Goal: Transaction & Acquisition: Purchase product/service

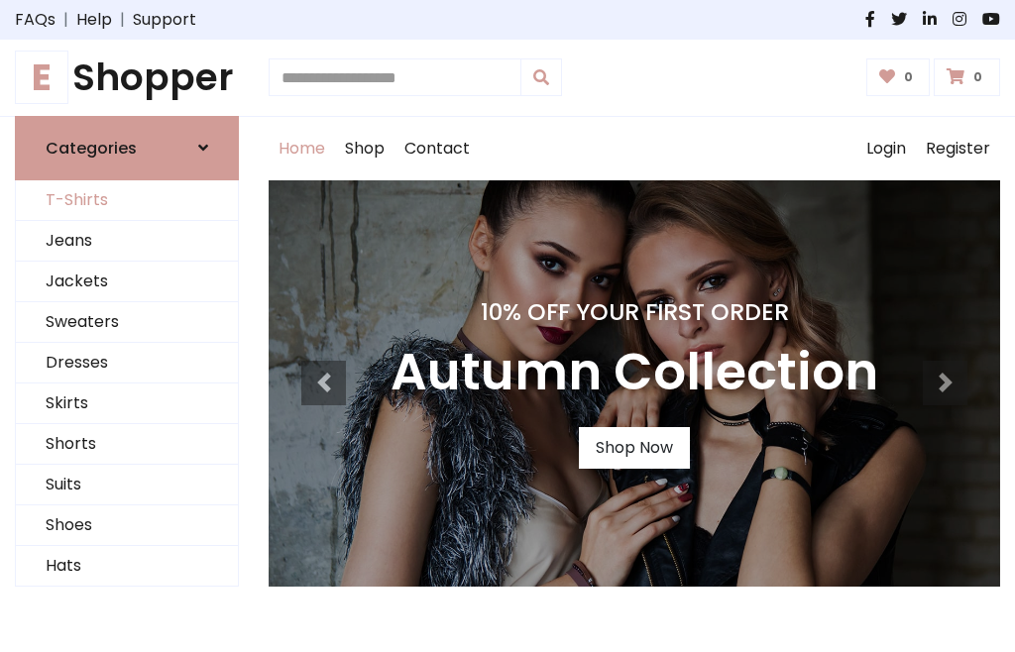
click at [127, 200] on link "T-Shirts" at bounding box center [127, 200] width 222 height 41
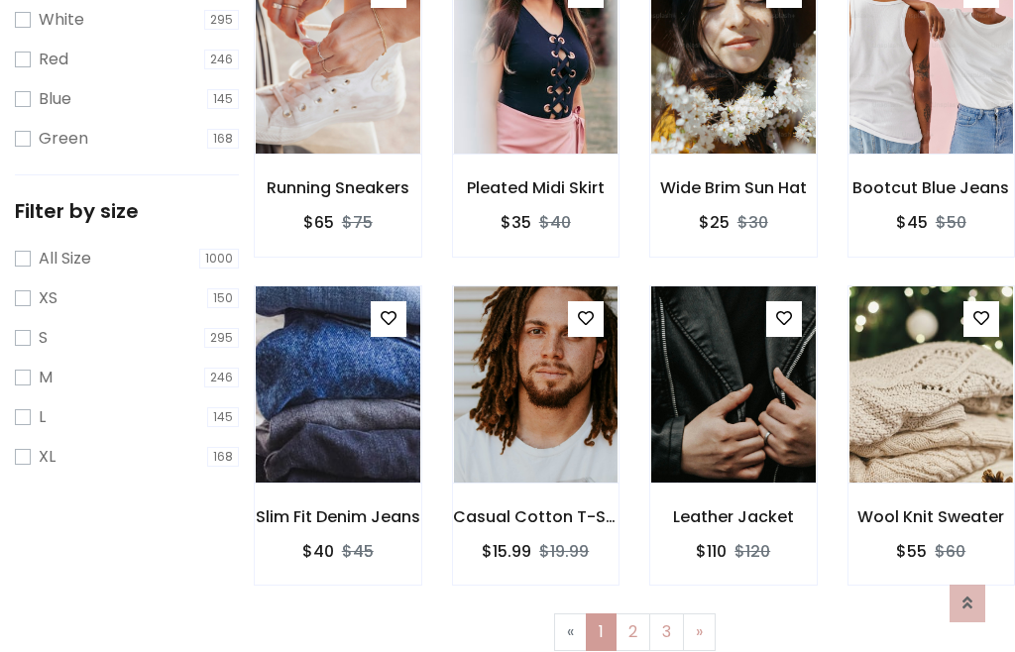
scroll to position [36, 0]
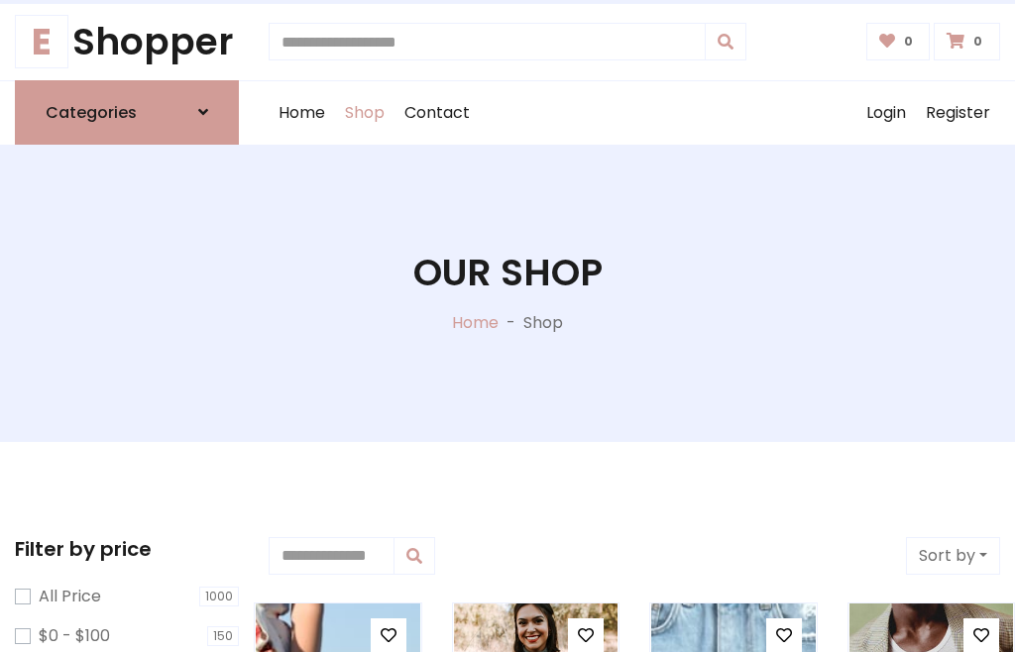
click at [508, 292] on h1 "Our Shop" at bounding box center [507, 273] width 189 height 45
click at [634, 112] on div "Home Shop Contact Log out Login Register" at bounding box center [635, 112] width 732 height 63
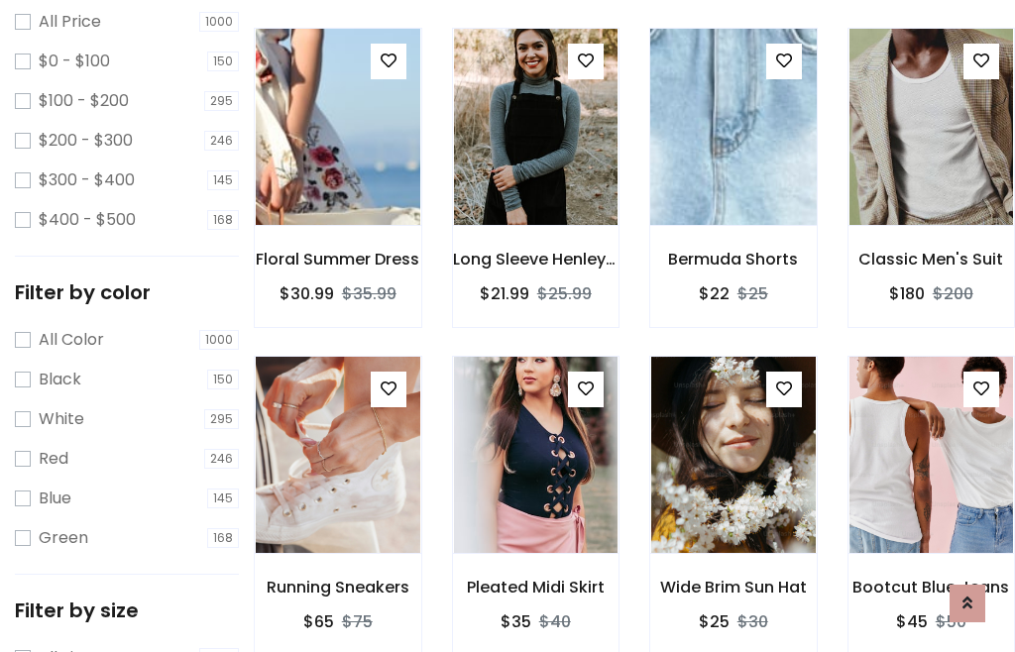
click at [733, 163] on img at bounding box center [732, 127] width 197 height 476
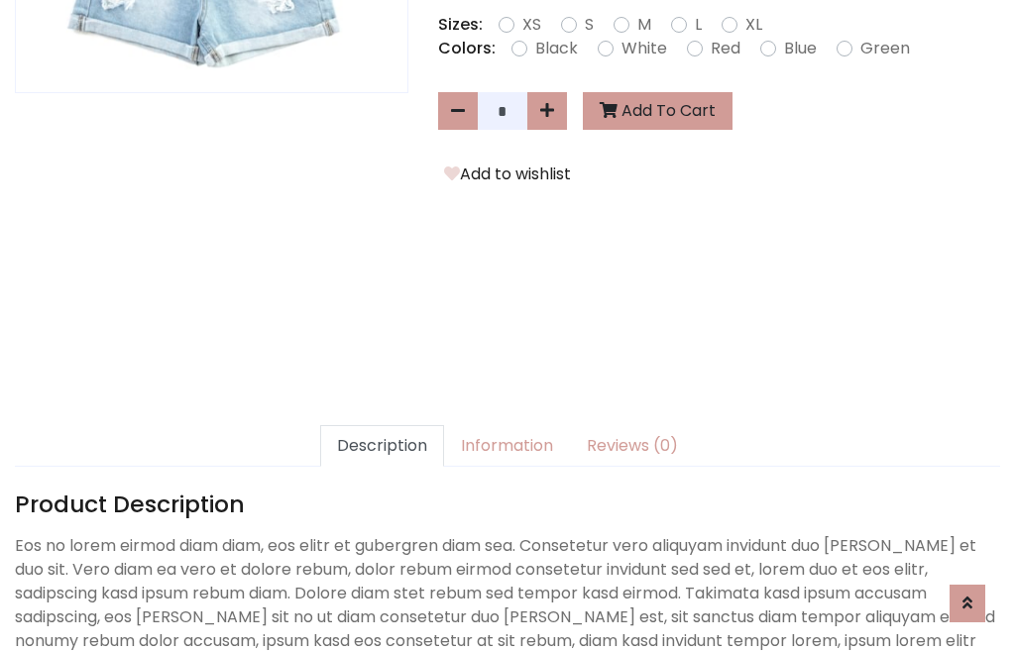
scroll to position [485, 0]
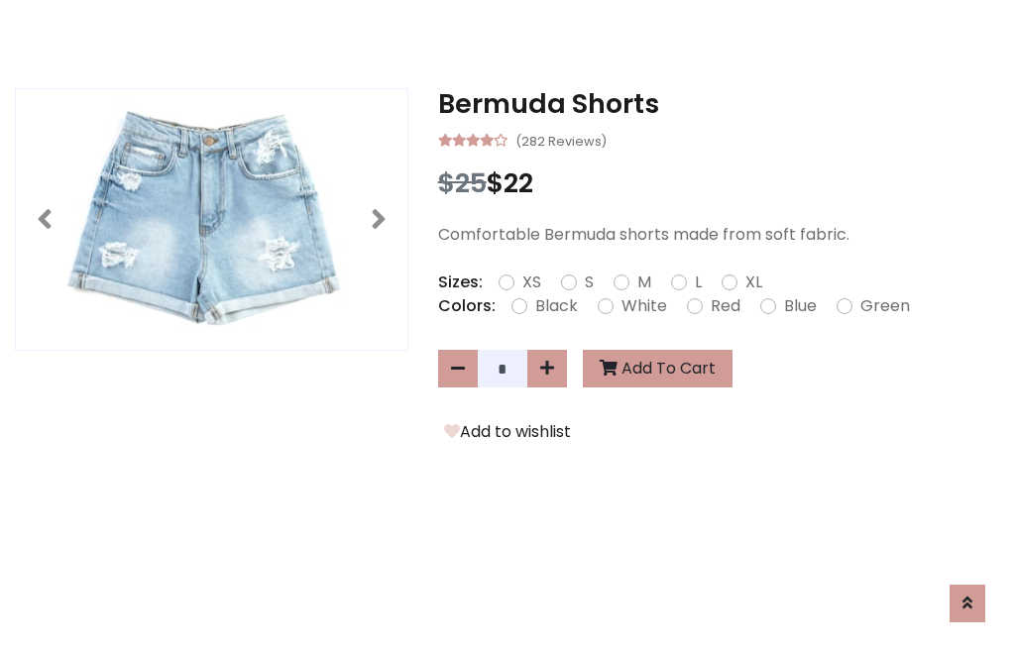
click at [719, 103] on h3 "Bermuda Shorts" at bounding box center [719, 104] width 562 height 32
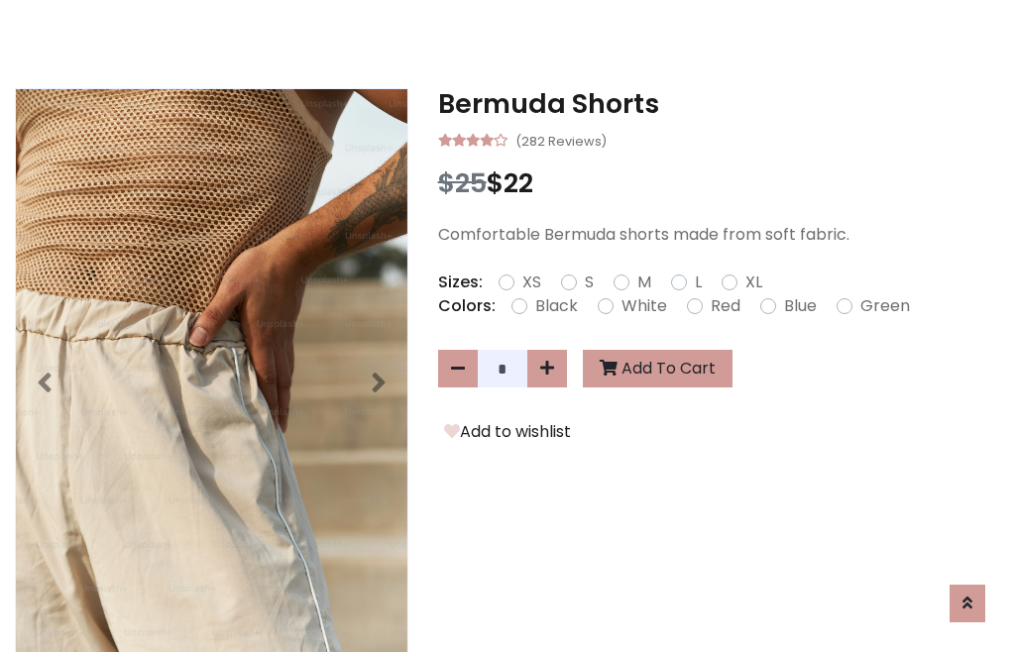
click at [719, 103] on h3 "Bermuda Shorts" at bounding box center [719, 104] width 562 height 32
